Goal: Task Accomplishment & Management: Use online tool/utility

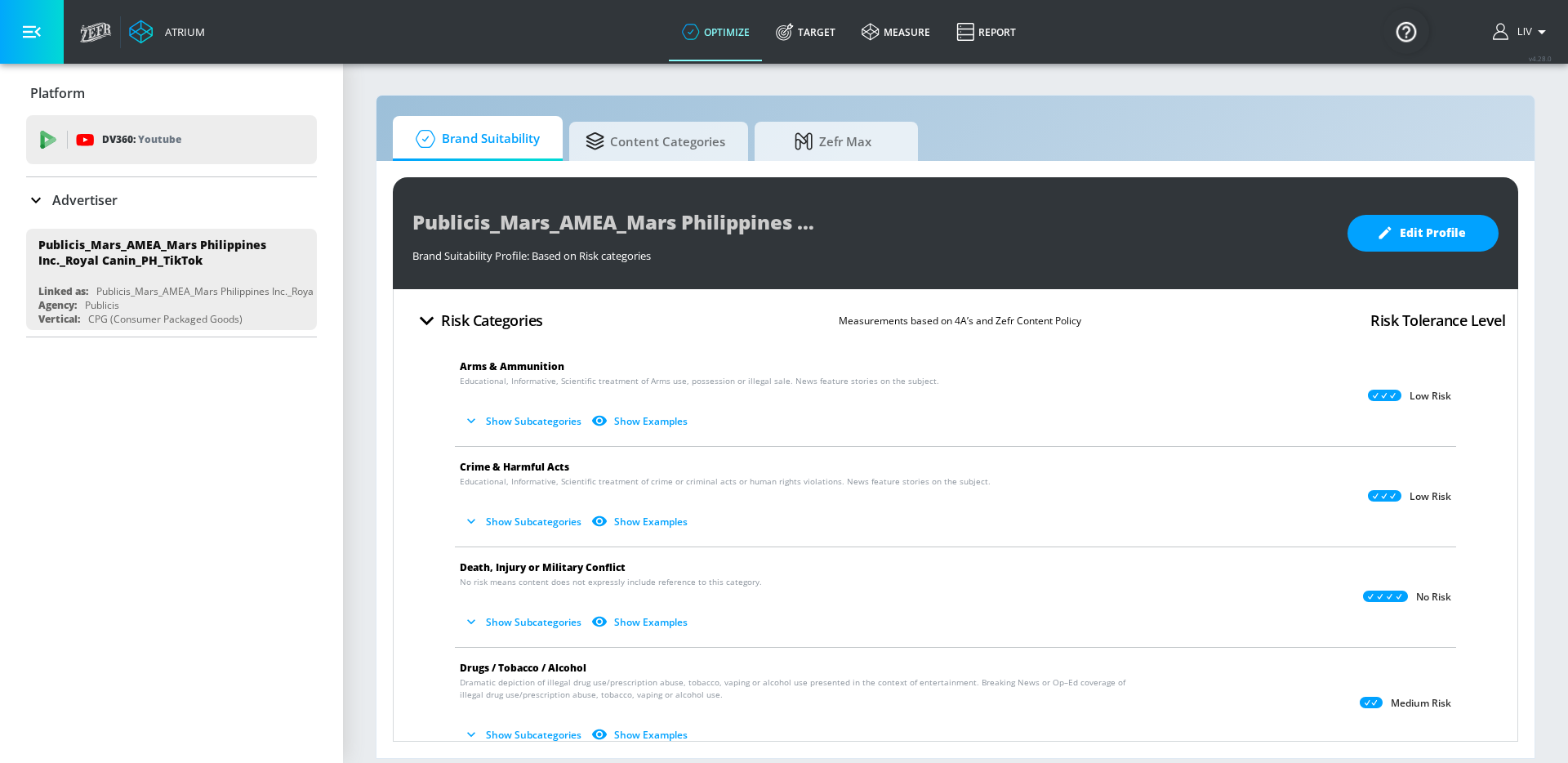
click at [191, 191] on div "Advertiser" at bounding box center [171, 200] width 291 height 19
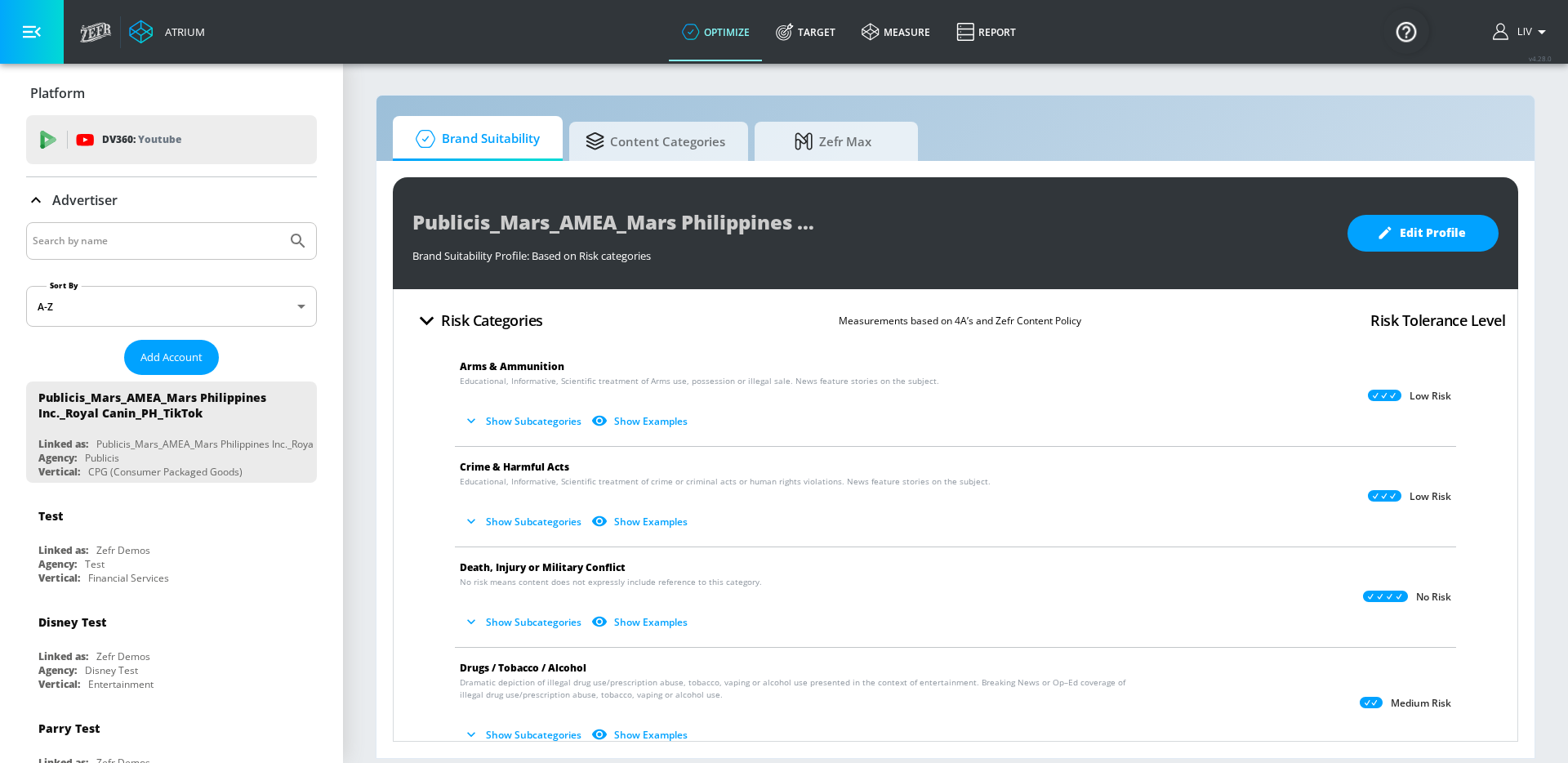
click at [197, 244] on input "Search by name" at bounding box center [156, 241] width 247 height 21
type input "diageo"
click at [280, 223] on button "Submit Search" at bounding box center [299, 241] width 36 height 36
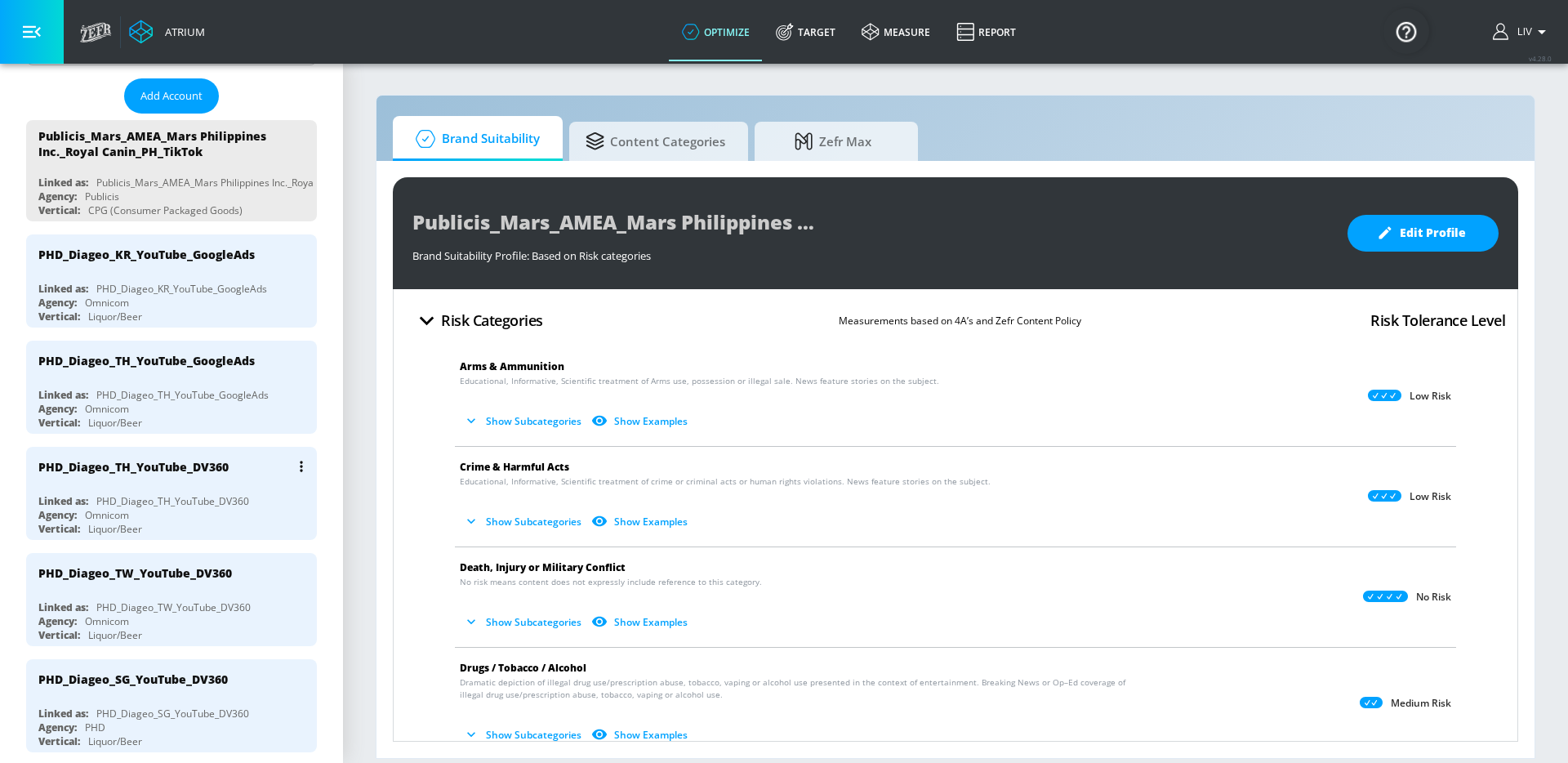
scroll to position [303, 0]
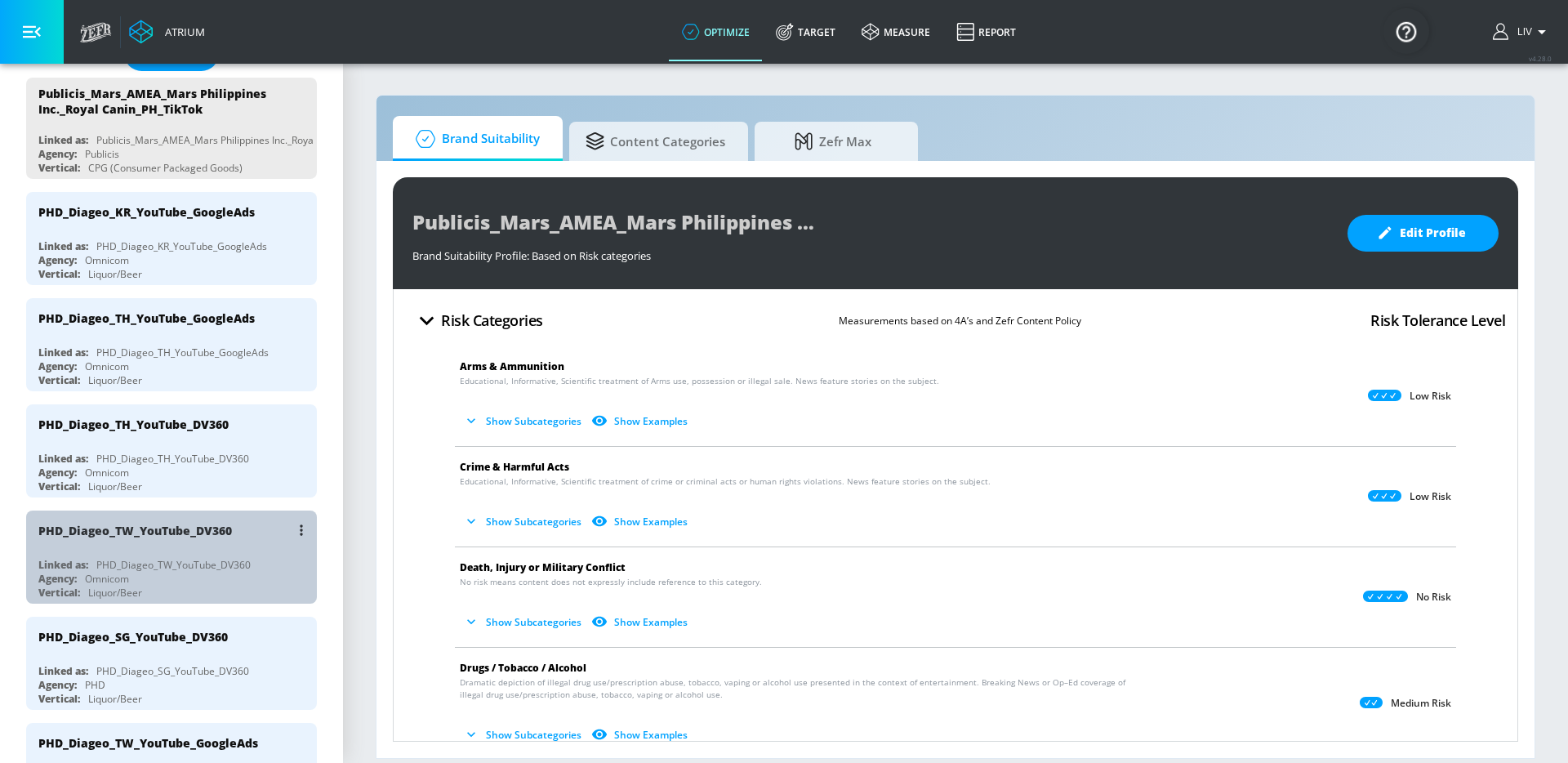
click at [232, 542] on div "PHD_Diageo_TW_YouTube_DV360" at bounding box center [175, 529] width 275 height 39
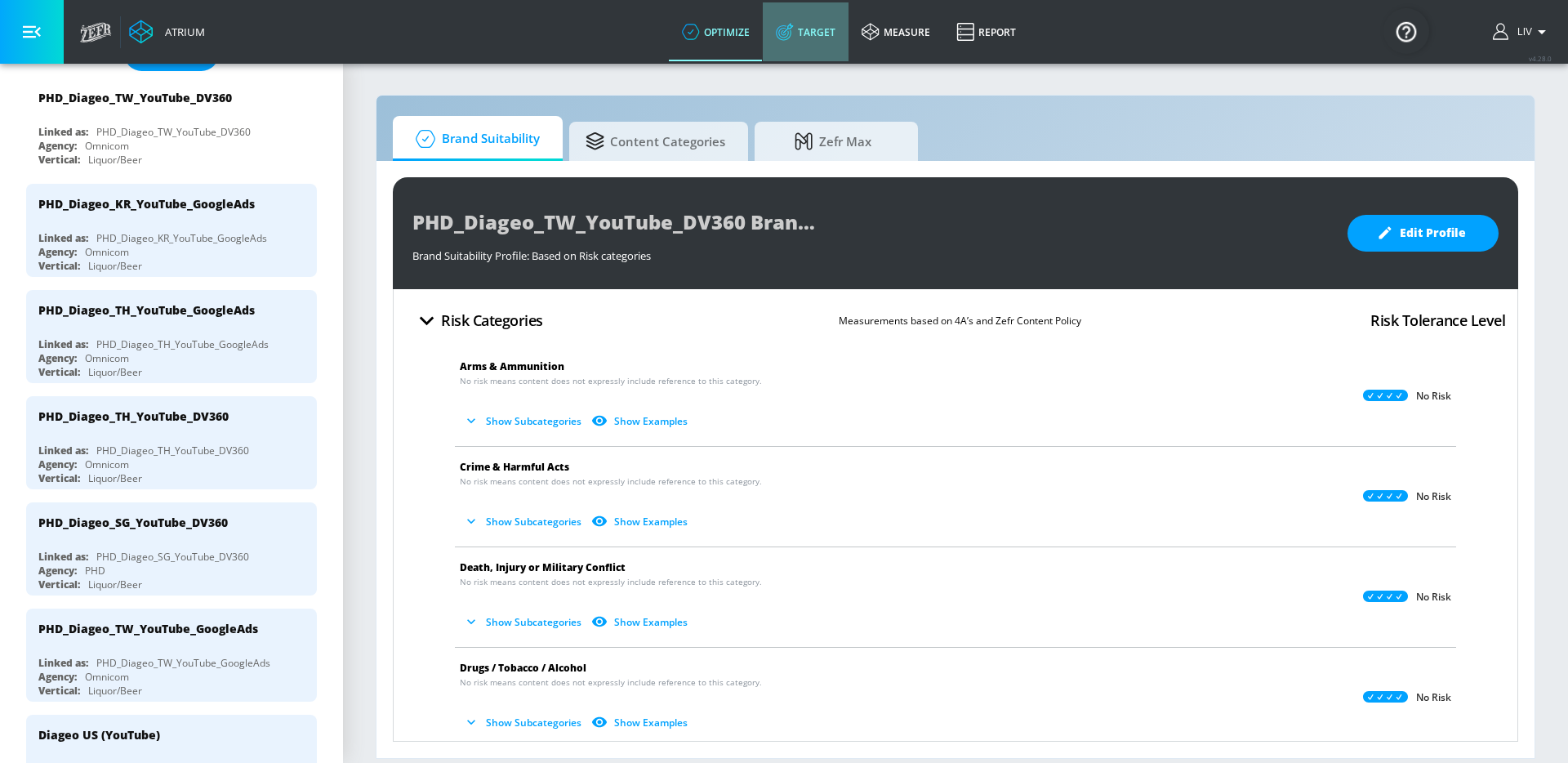
click at [812, 48] on link "Target" at bounding box center [806, 32] width 86 height 58
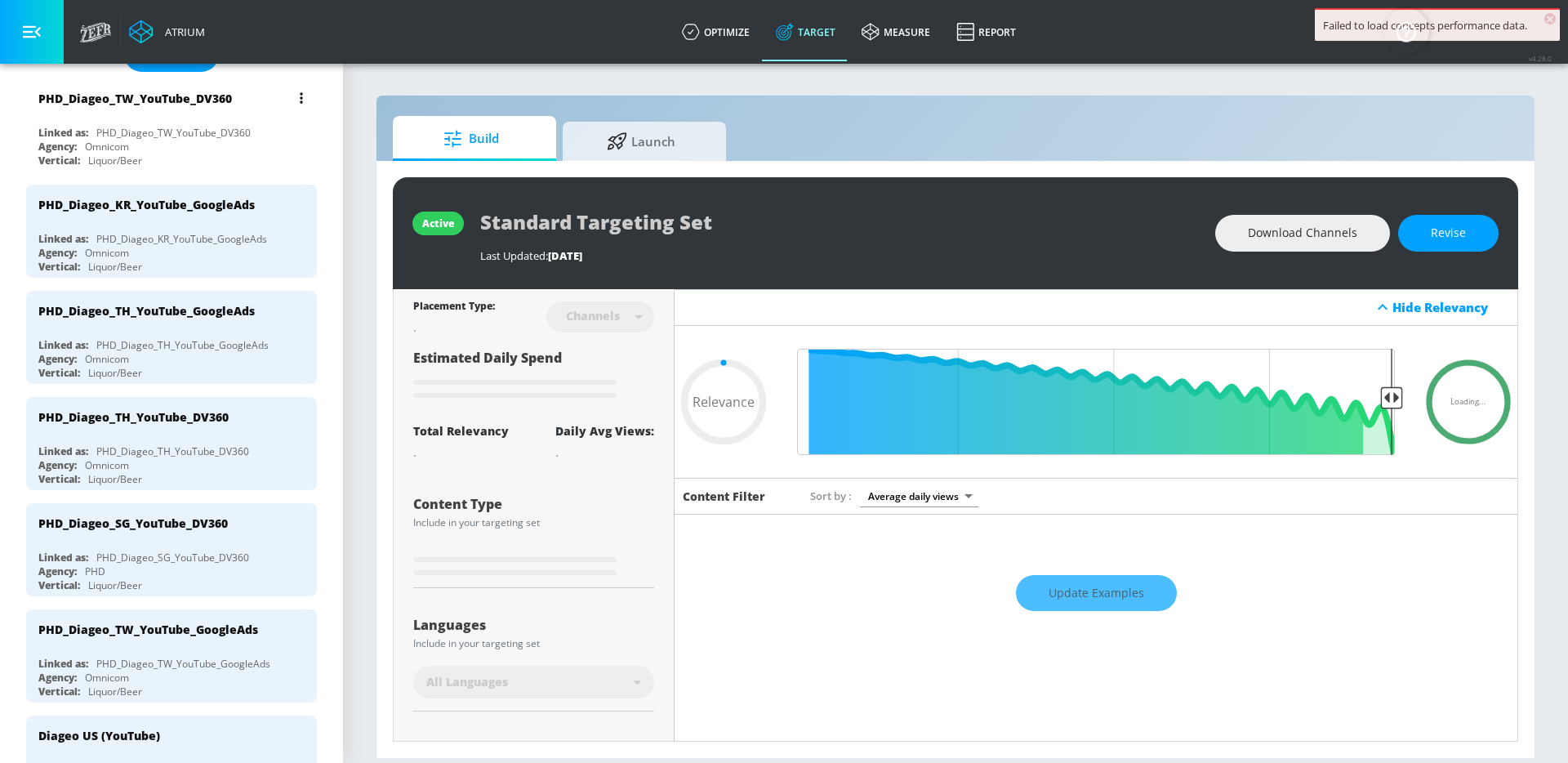
click at [110, 109] on div "PHD_Diageo_TW_YouTube_DV360" at bounding box center [175, 98] width 275 height 39
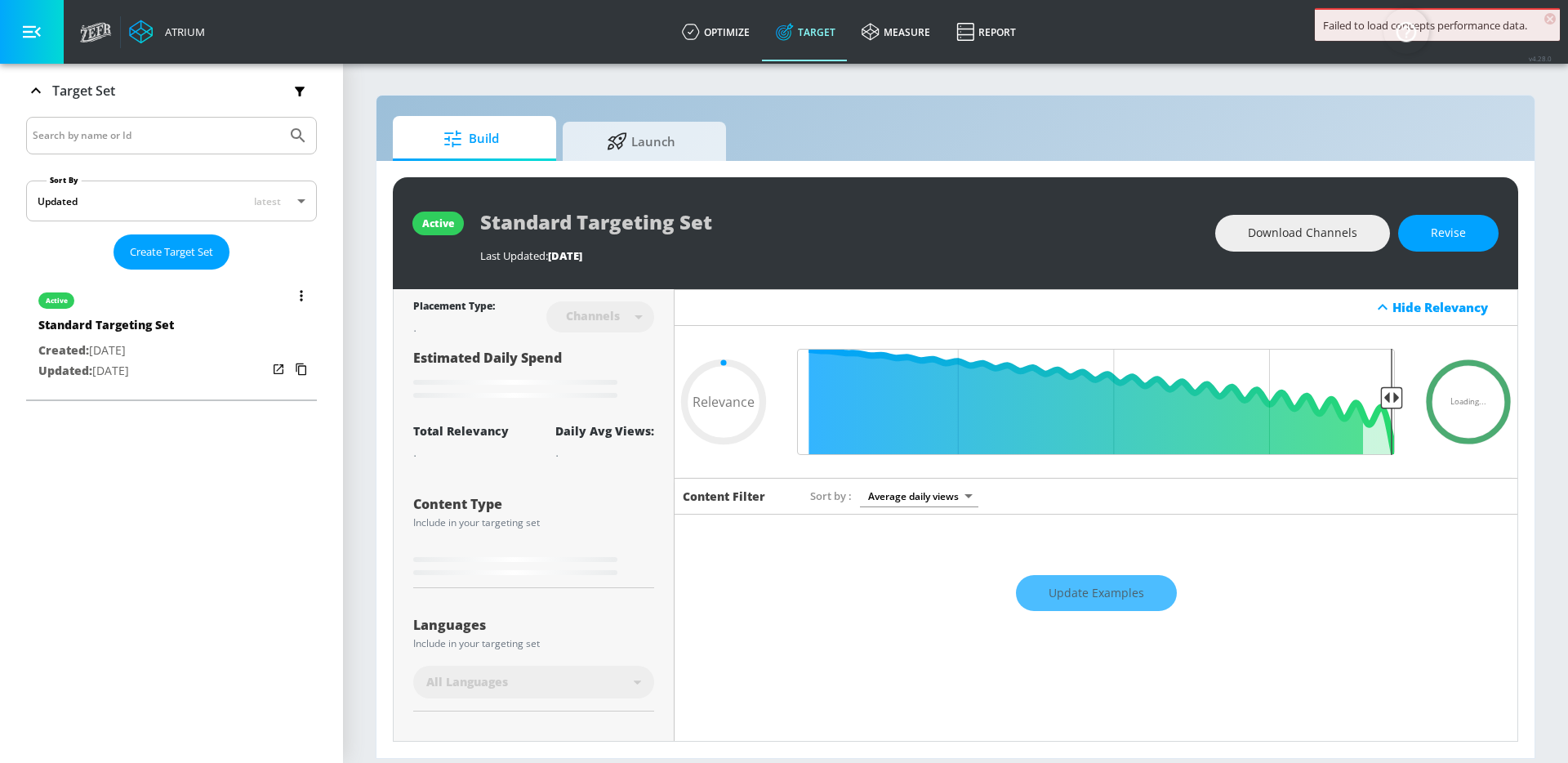
scroll to position [267, 0]
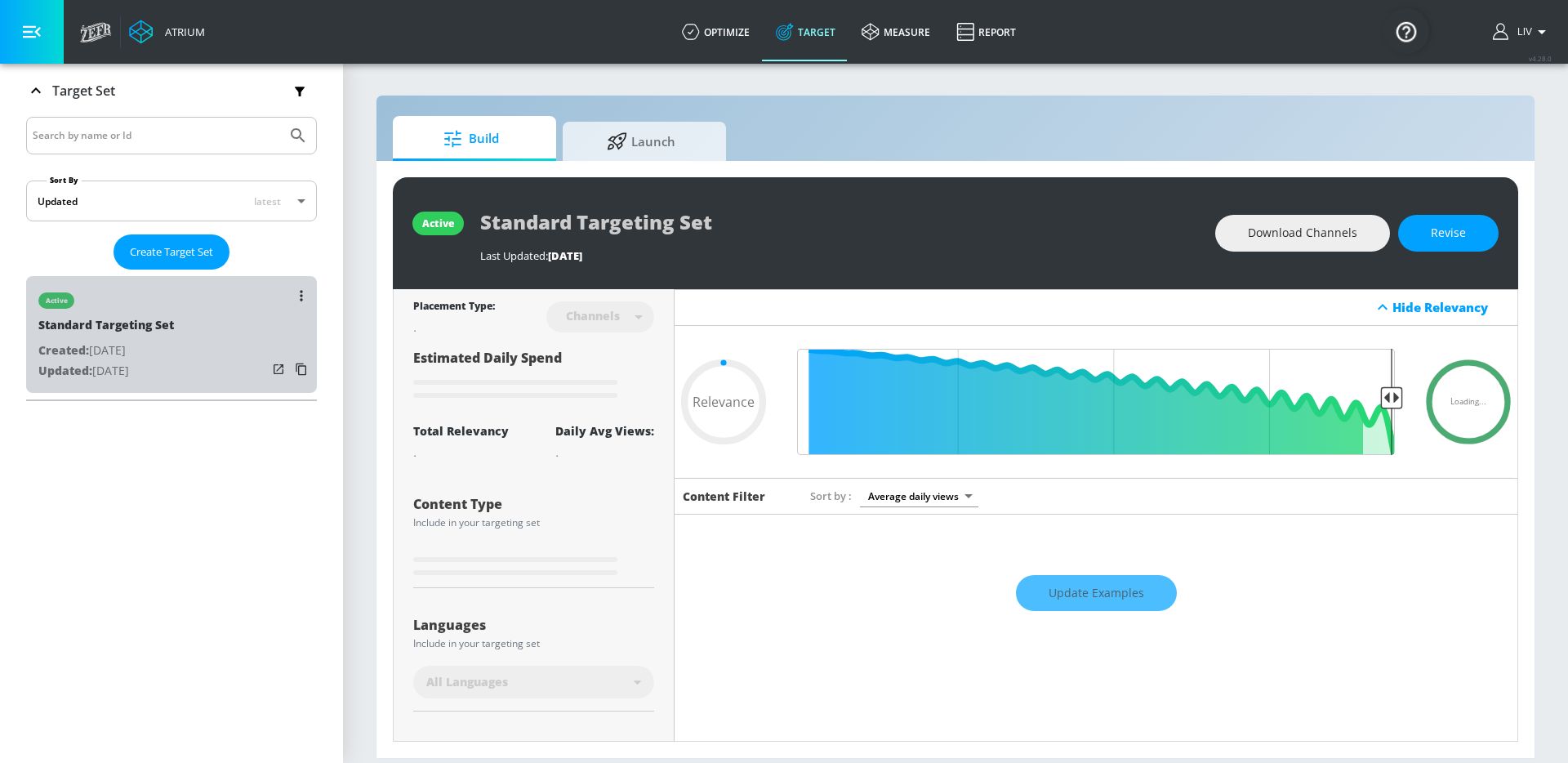
click at [217, 354] on div "active Standard Targeting Set Created: [DATE] Updated: [DATE]" at bounding box center [171, 334] width 291 height 117
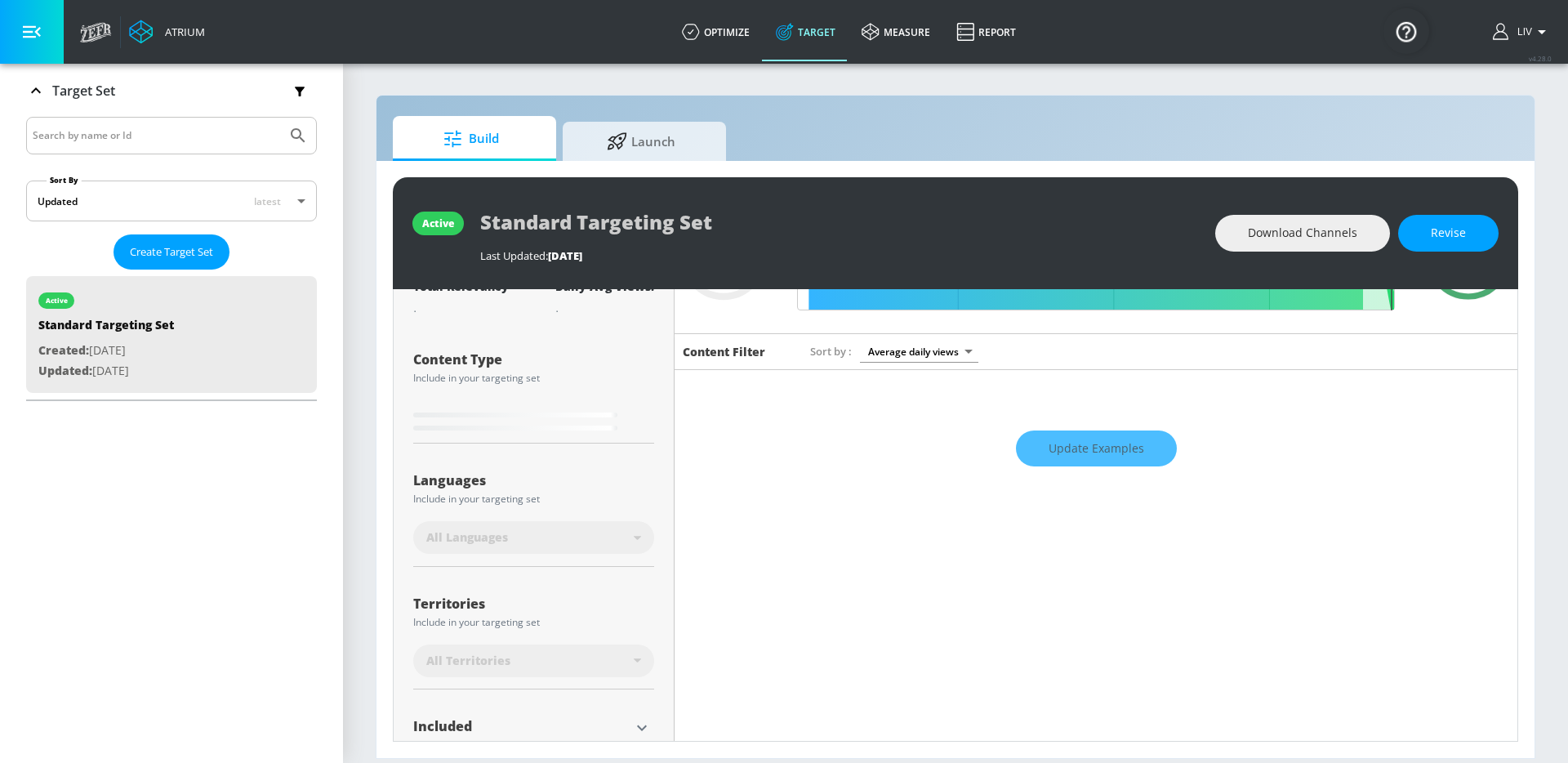
scroll to position [276, 0]
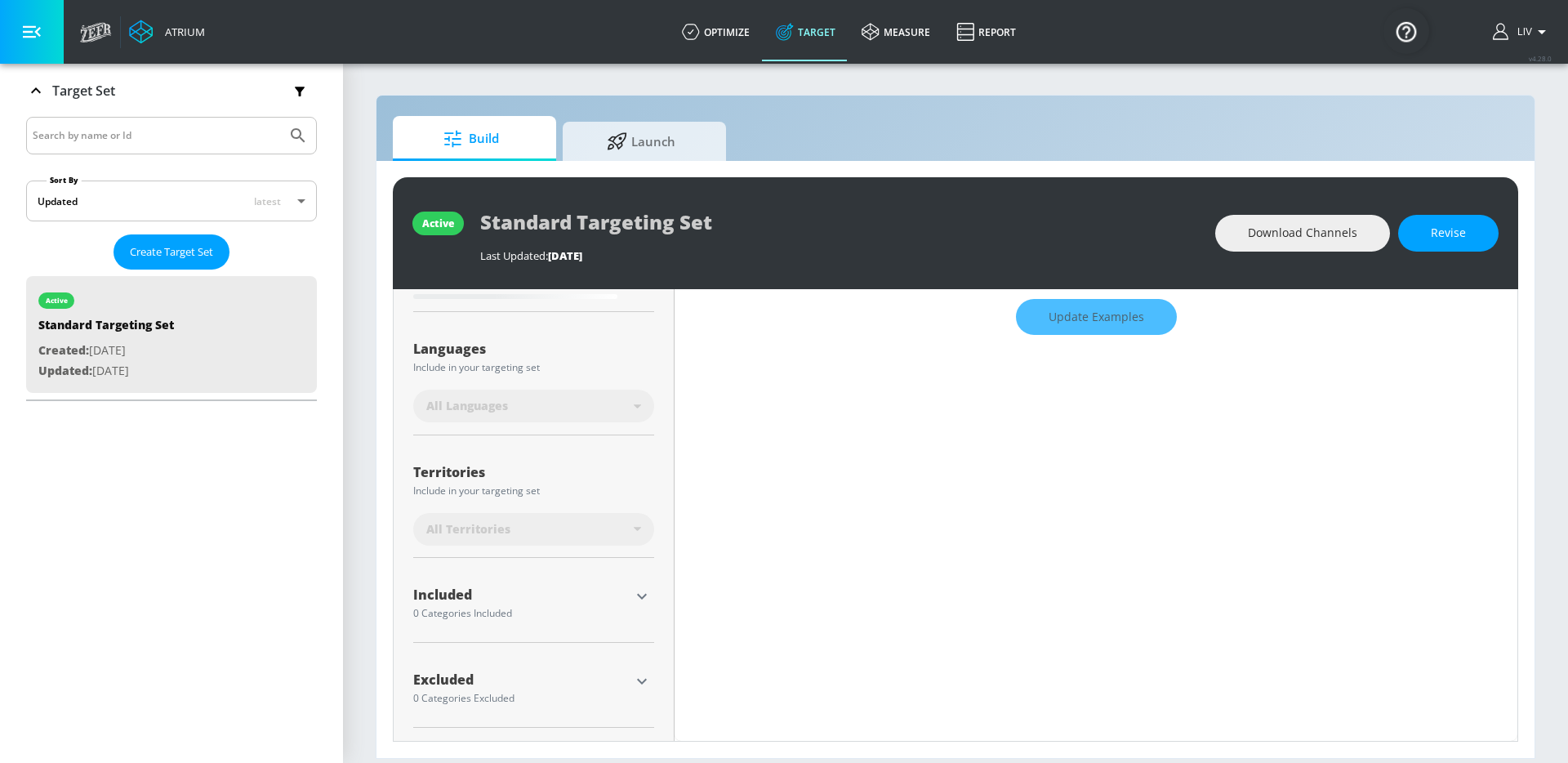
type input "0.46"
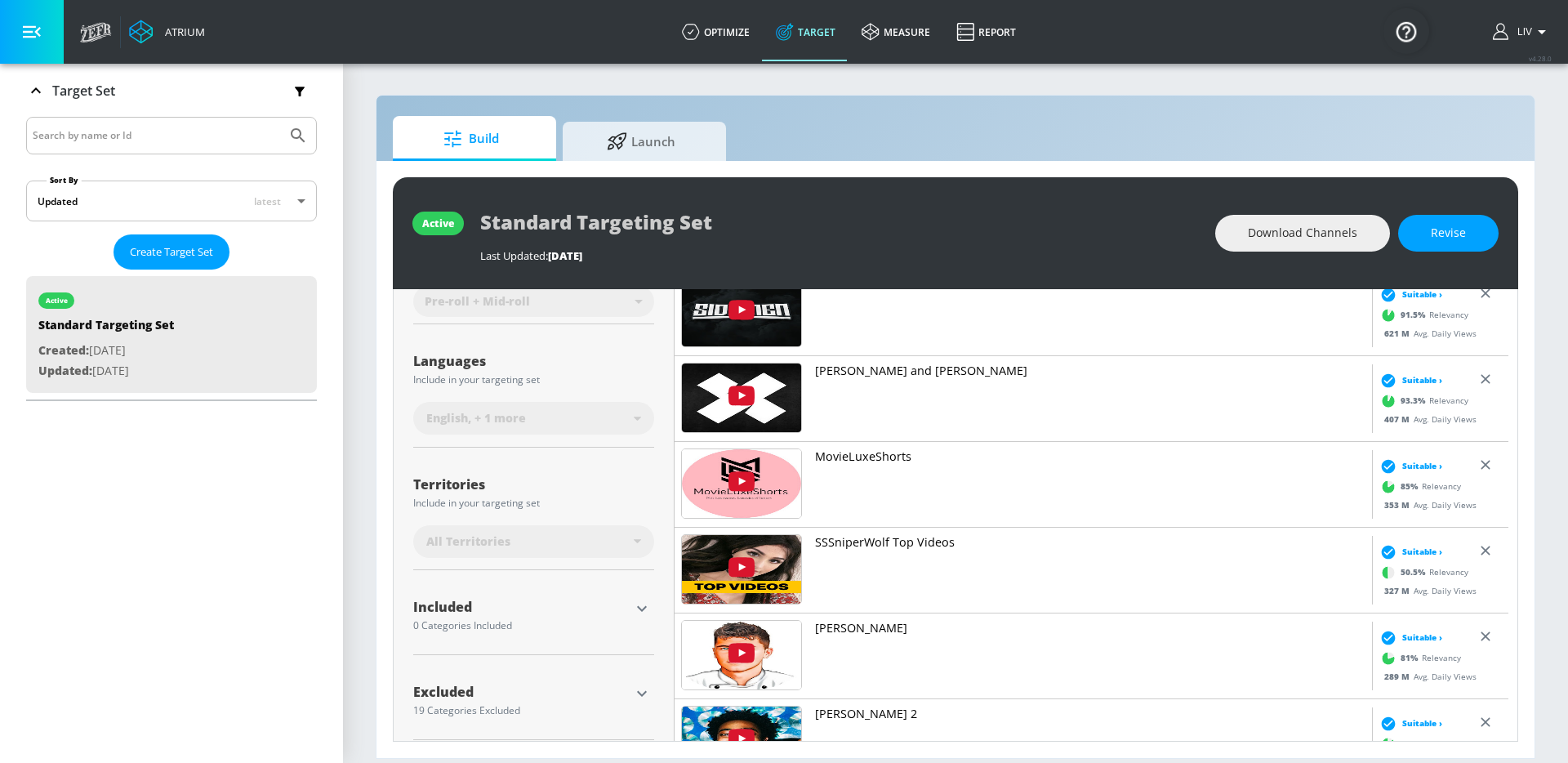
scroll to position [257, 0]
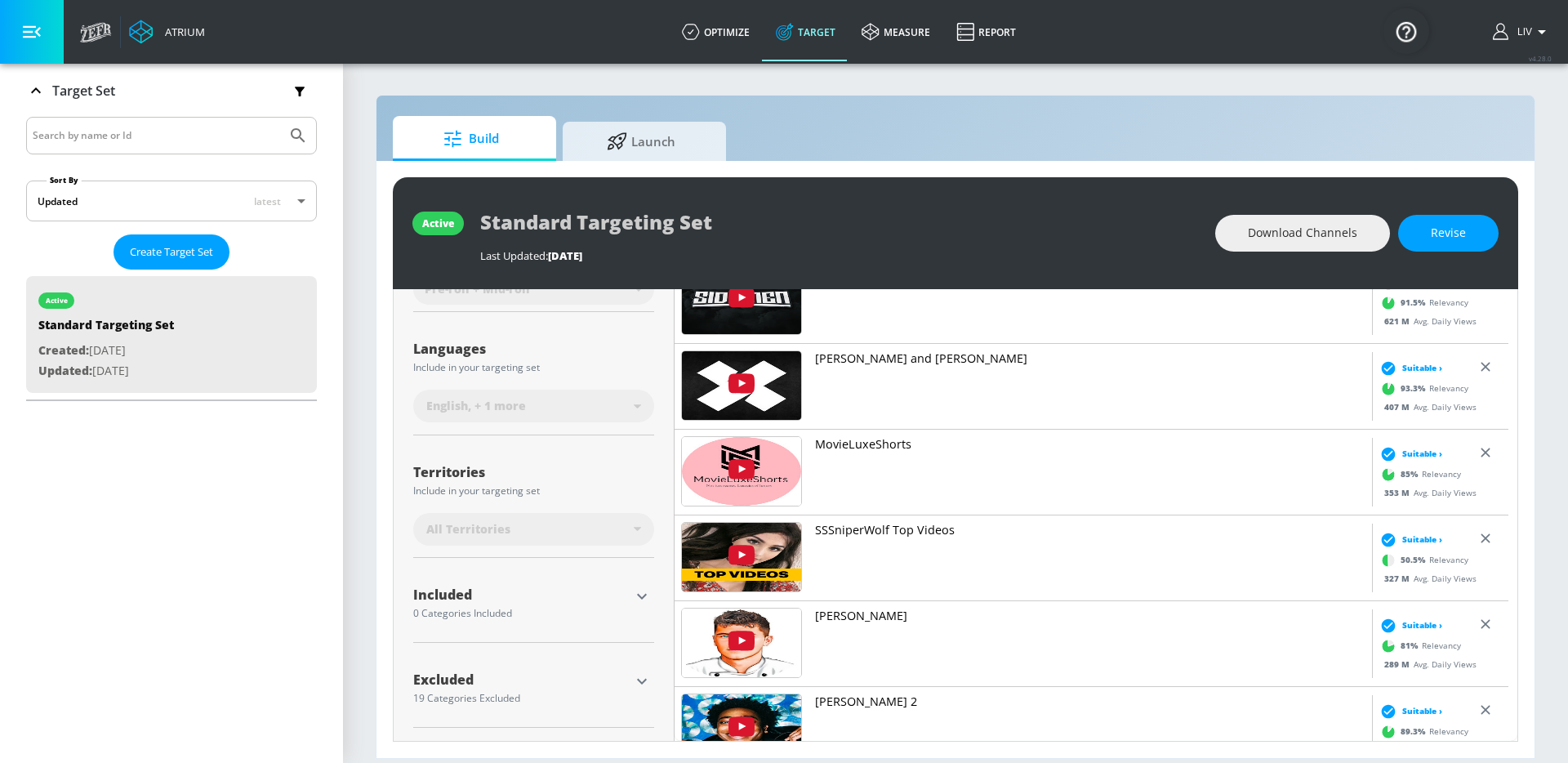
click at [641, 527] on div "All Territories" at bounding box center [534, 529] width 241 height 33
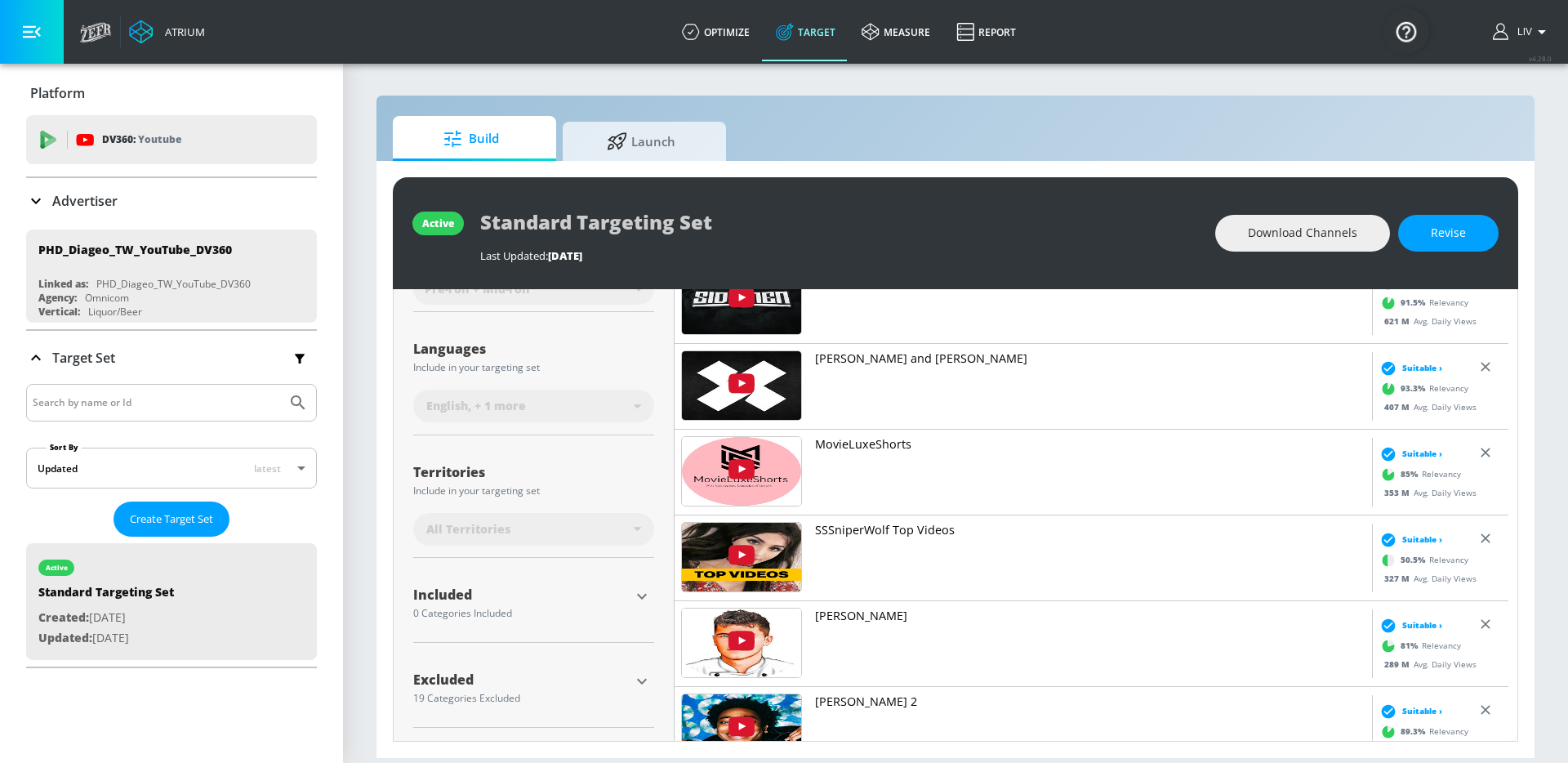
scroll to position [9, 0]
